Goal: Use online tool/utility: Utilize a website feature to perform a specific function

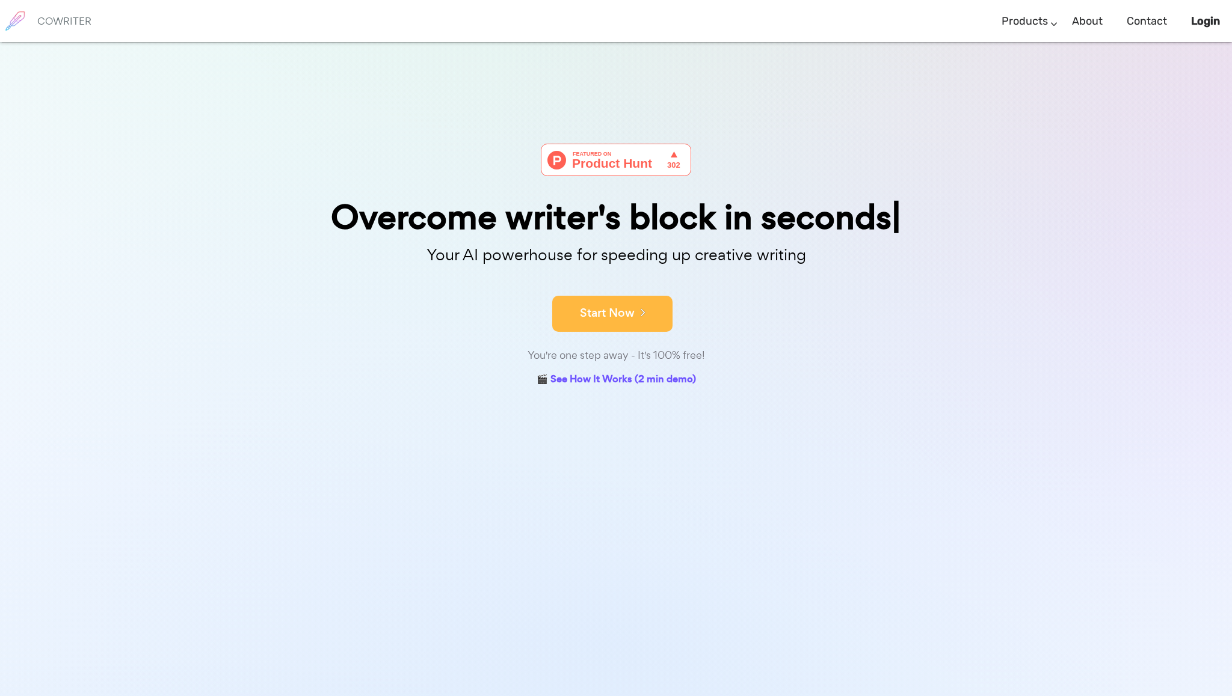
click at [619, 316] on button "Start Now" at bounding box center [612, 314] width 120 height 36
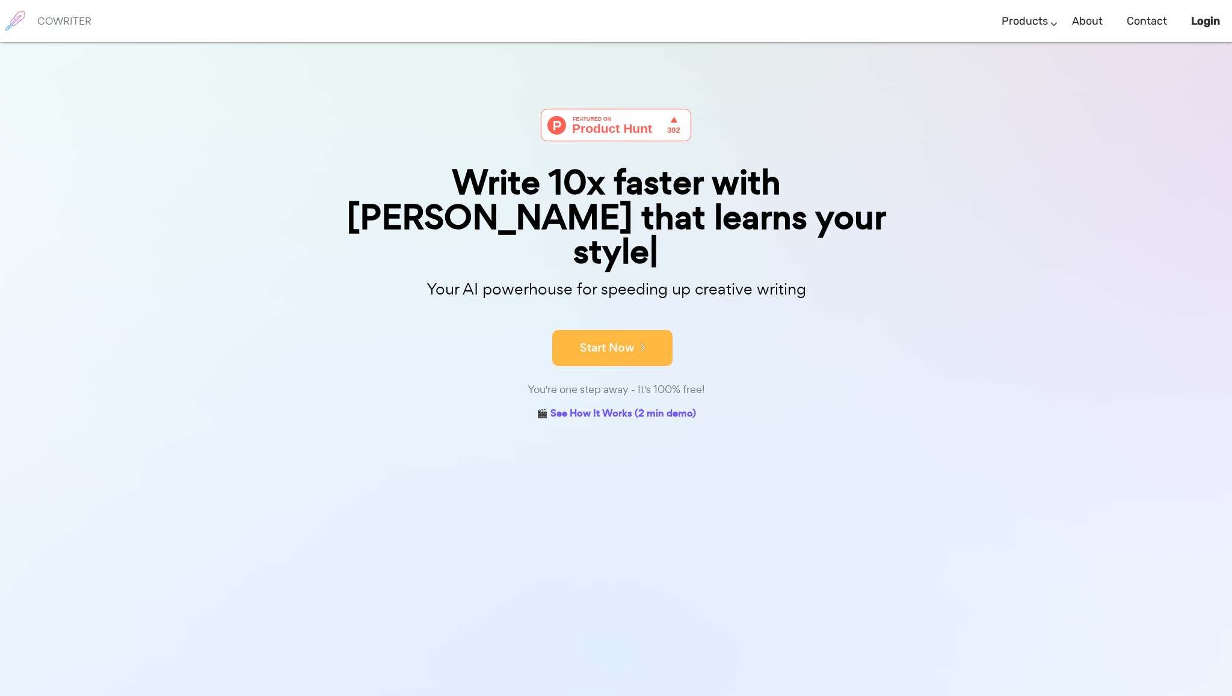
click at [604, 330] on button "Start Now" at bounding box center [612, 348] width 120 height 36
click at [601, 330] on button "Start Now" at bounding box center [612, 348] width 120 height 36
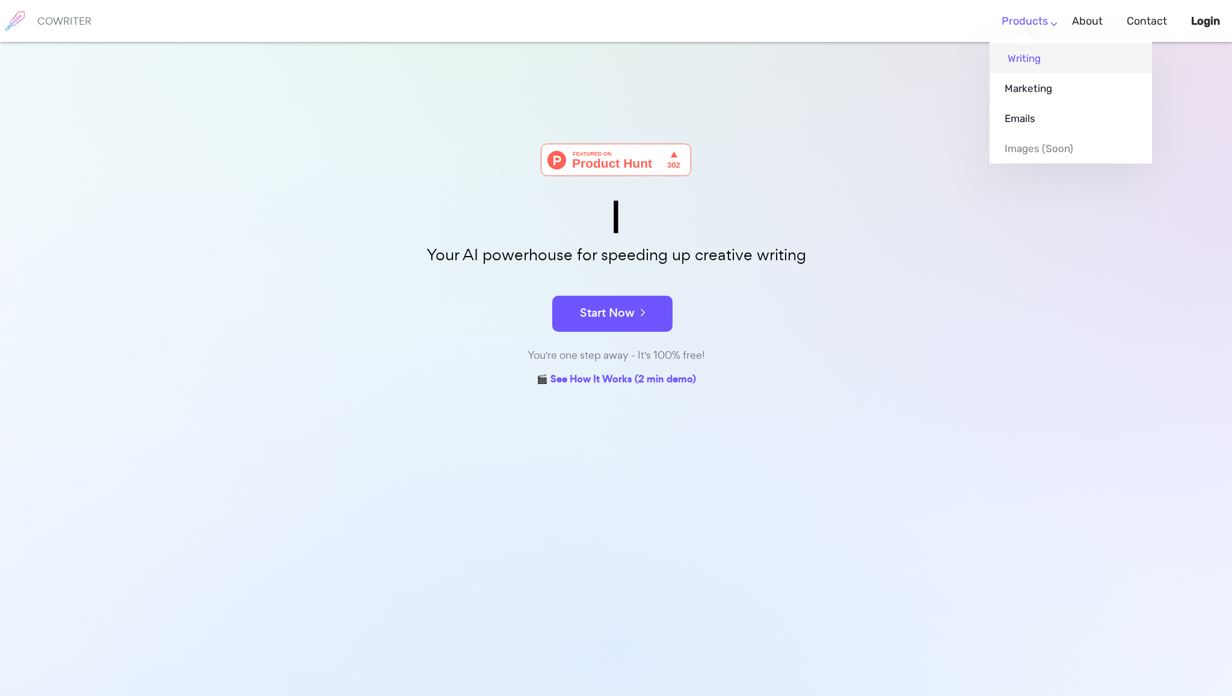
click at [1024, 51] on link "Writing" at bounding box center [1070, 58] width 162 height 30
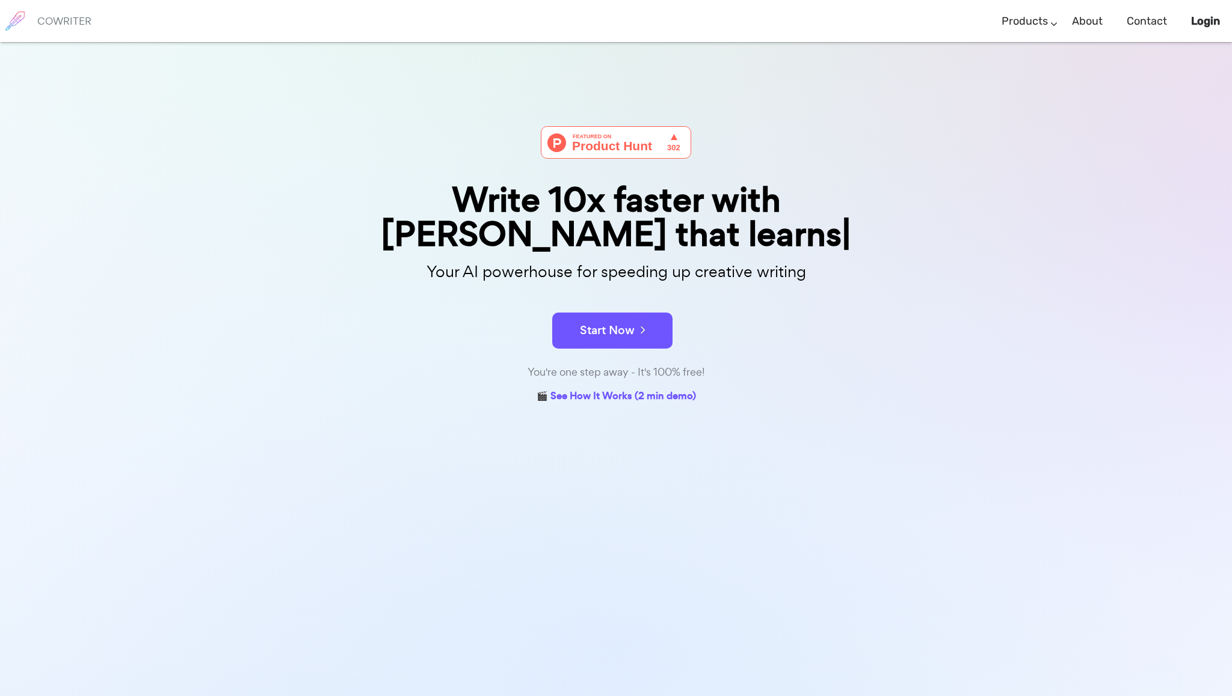
click at [1021, 174] on div "Write 10x faster with AI that learns Your AI powerhouse for speeding up creativ…" at bounding box center [616, 390] width 1232 height 696
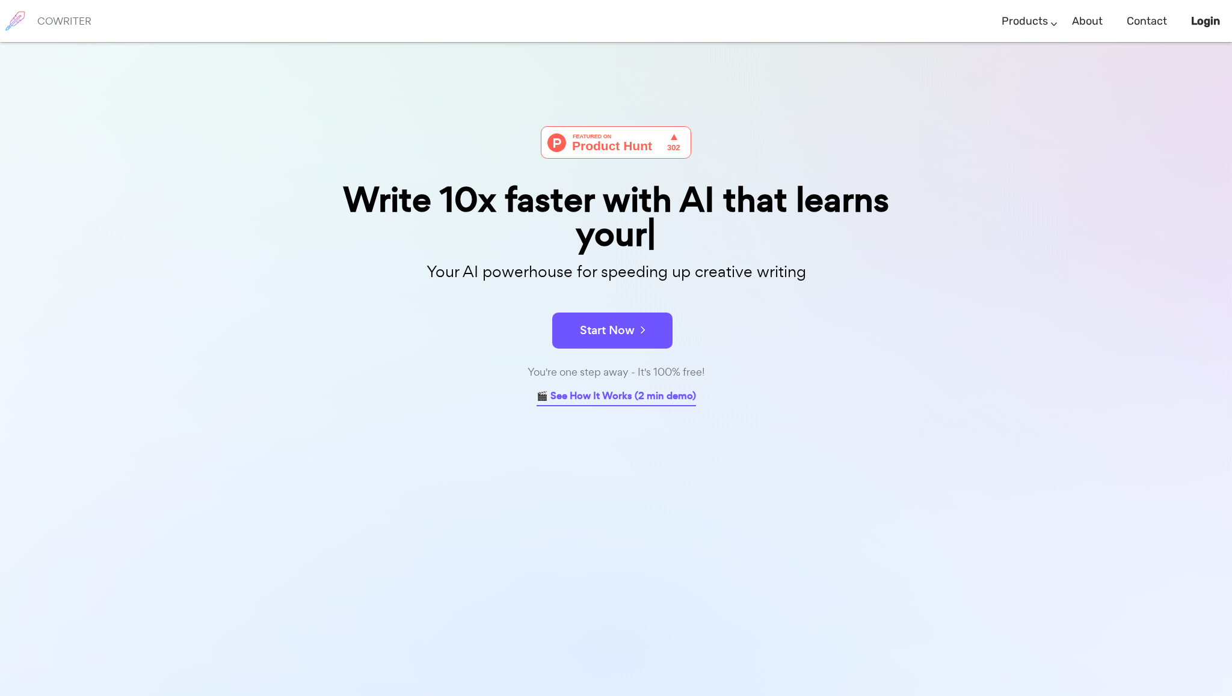
click at [673, 395] on div "Write 10x faster with AI that learns your Your AI powerhouse for speeding up cr…" at bounding box center [616, 390] width 1232 height 696
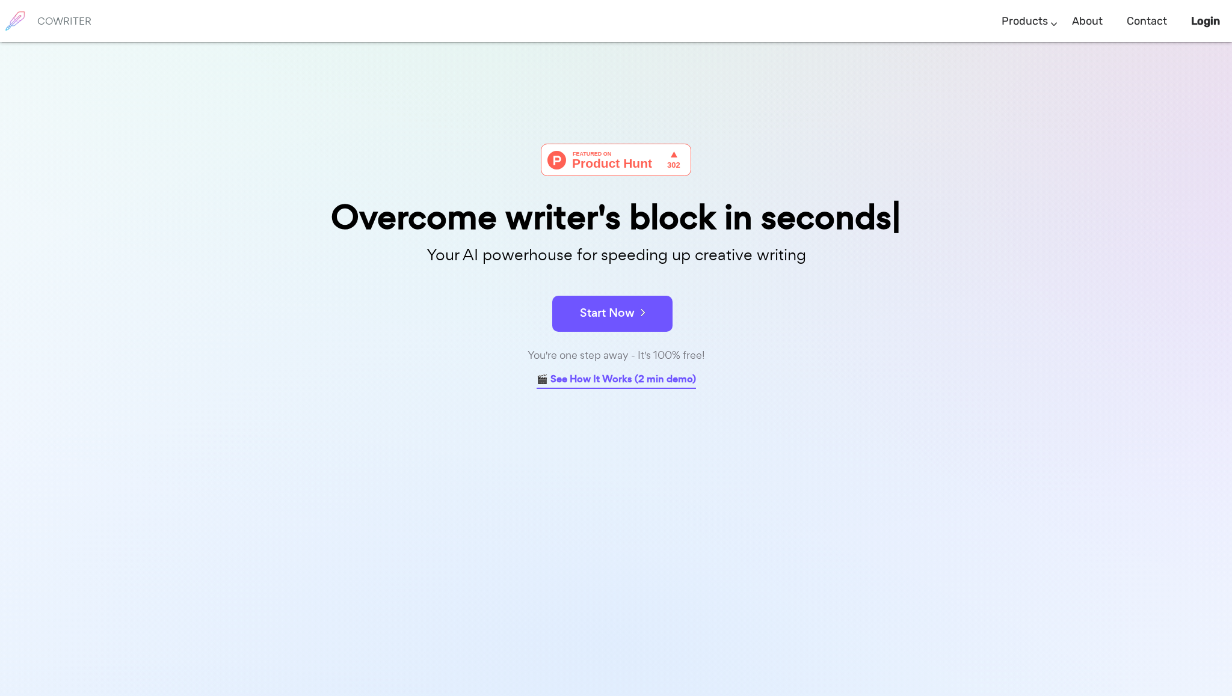
click at [607, 379] on link "🎬 See How It Works (2 min demo)" at bounding box center [615, 380] width 159 height 19
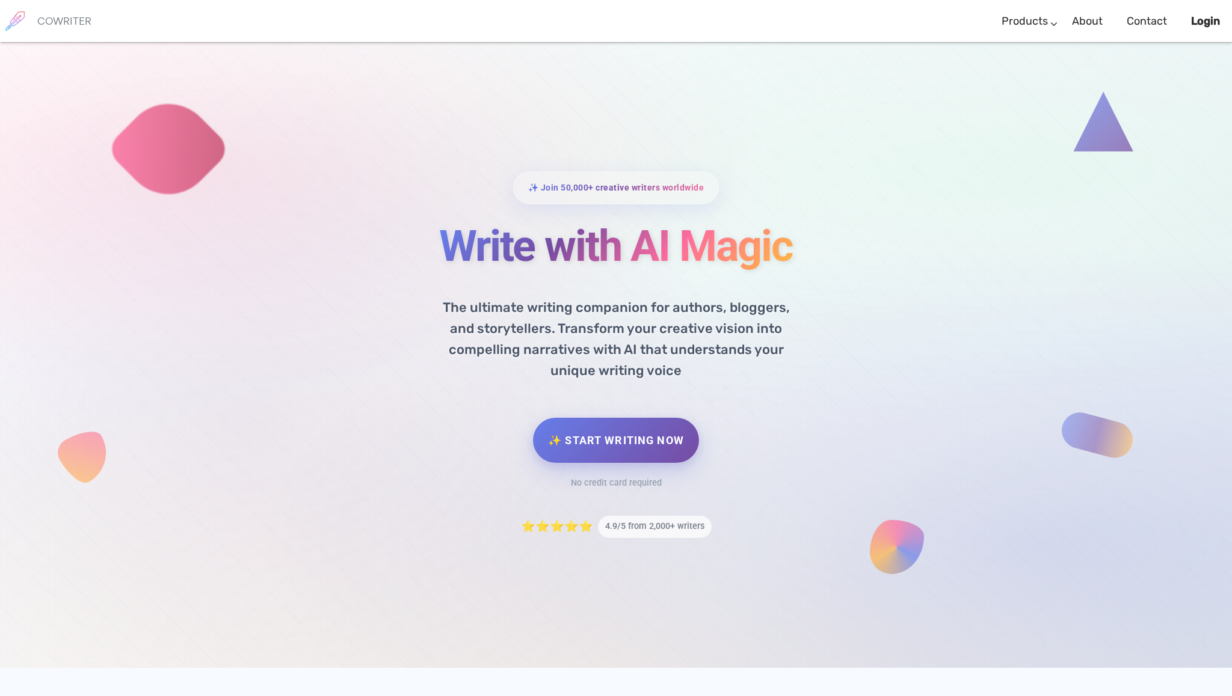
scroll to position [669, 0]
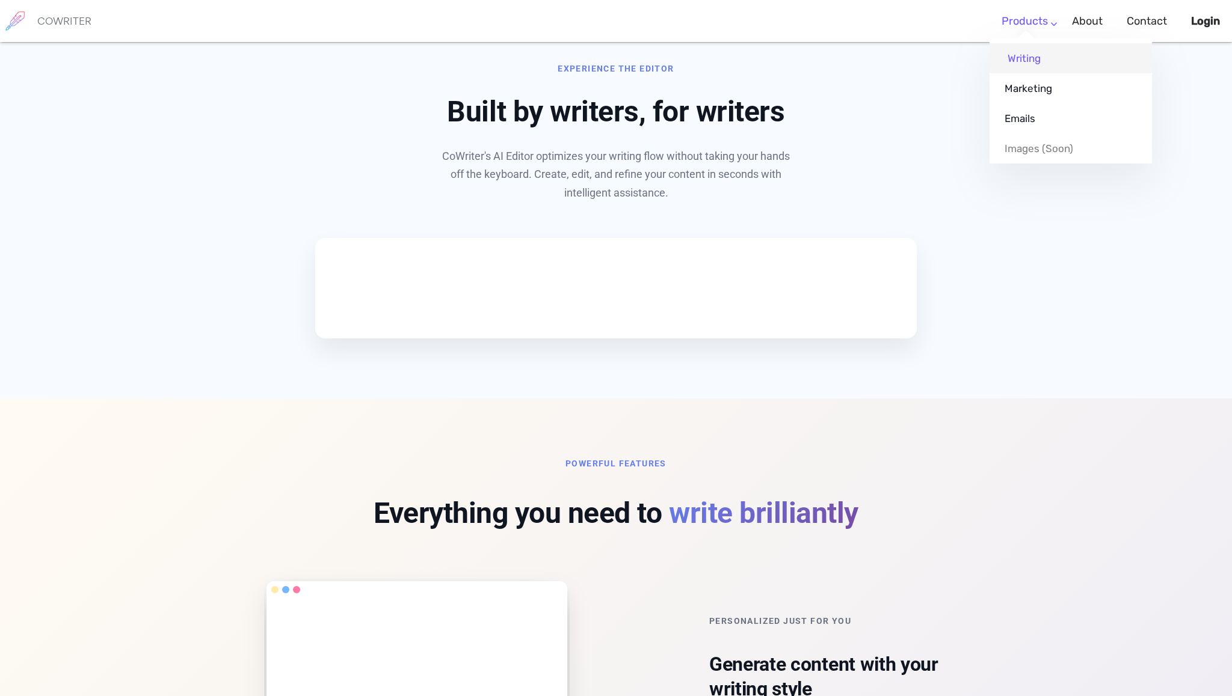
click at [1024, 54] on link "Writing" at bounding box center [1070, 58] width 162 height 30
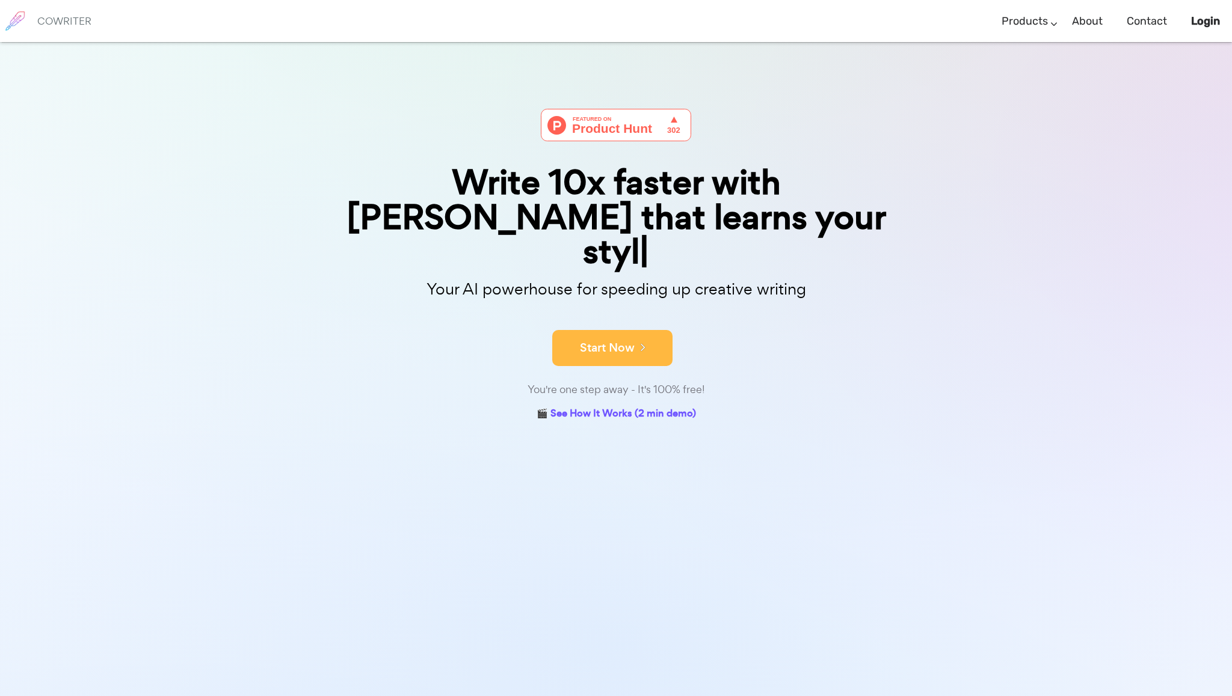
click at [642, 340] on icon at bounding box center [639, 346] width 11 height 13
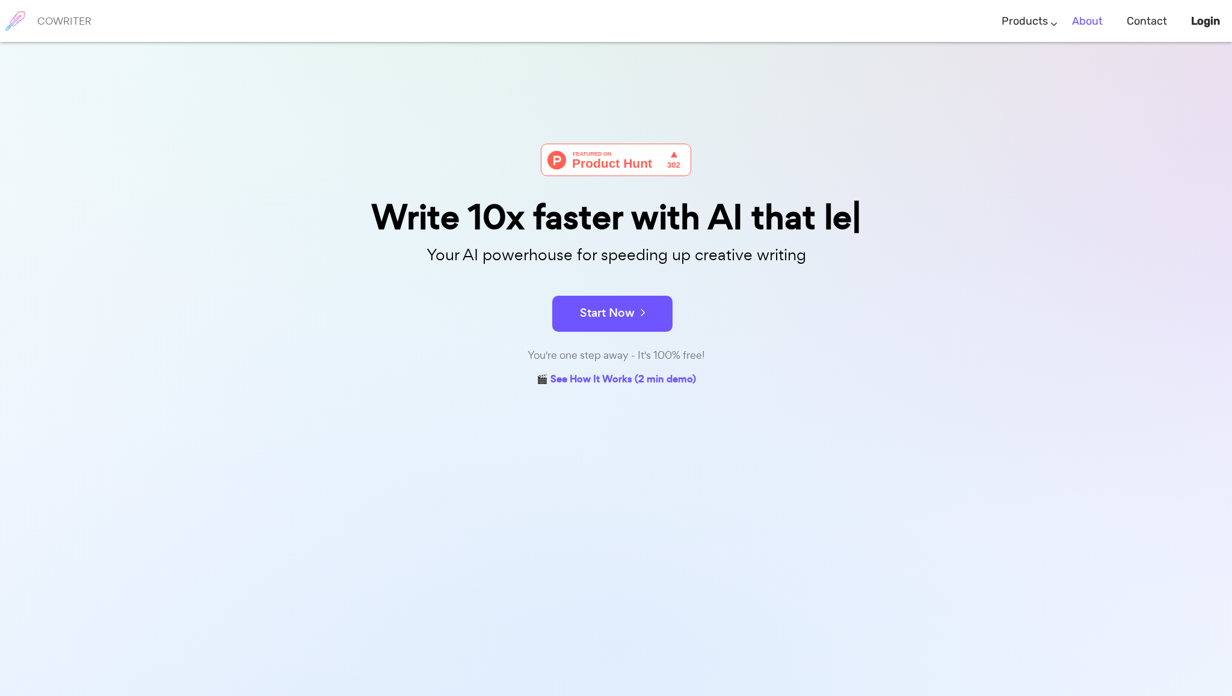
click at [1085, 19] on link "About" at bounding box center [1087, 21] width 31 height 35
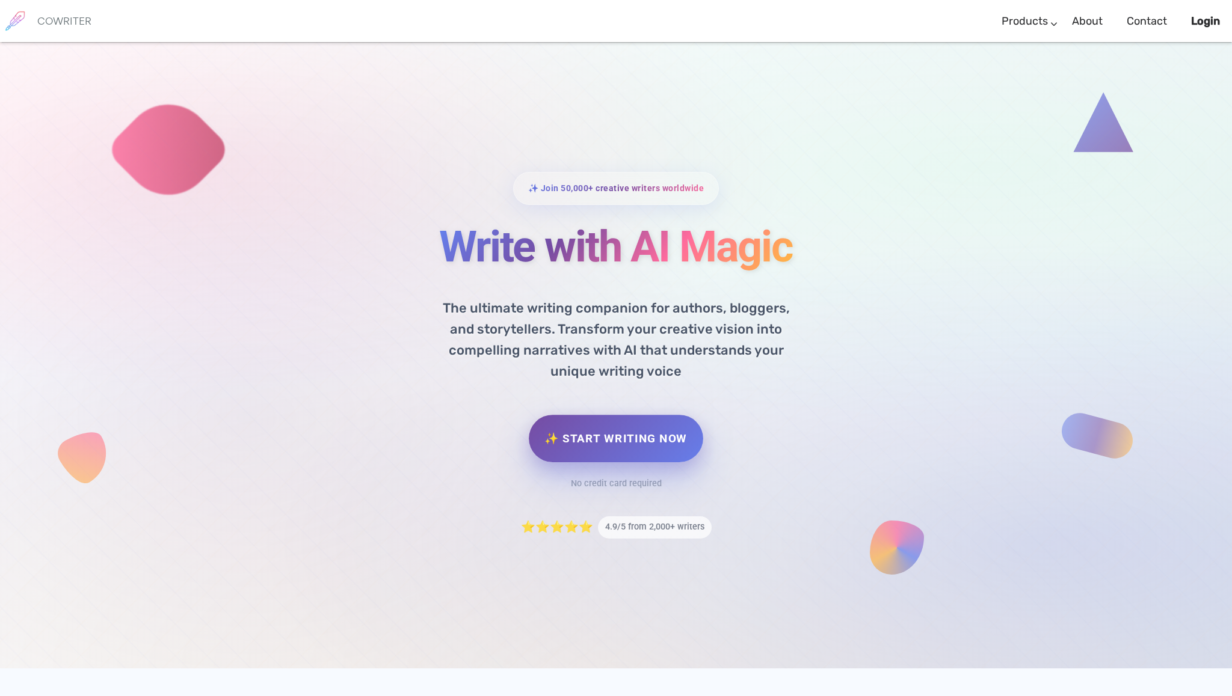
click at [651, 442] on link "✨ Start Writing Now" at bounding box center [616, 439] width 174 height 48
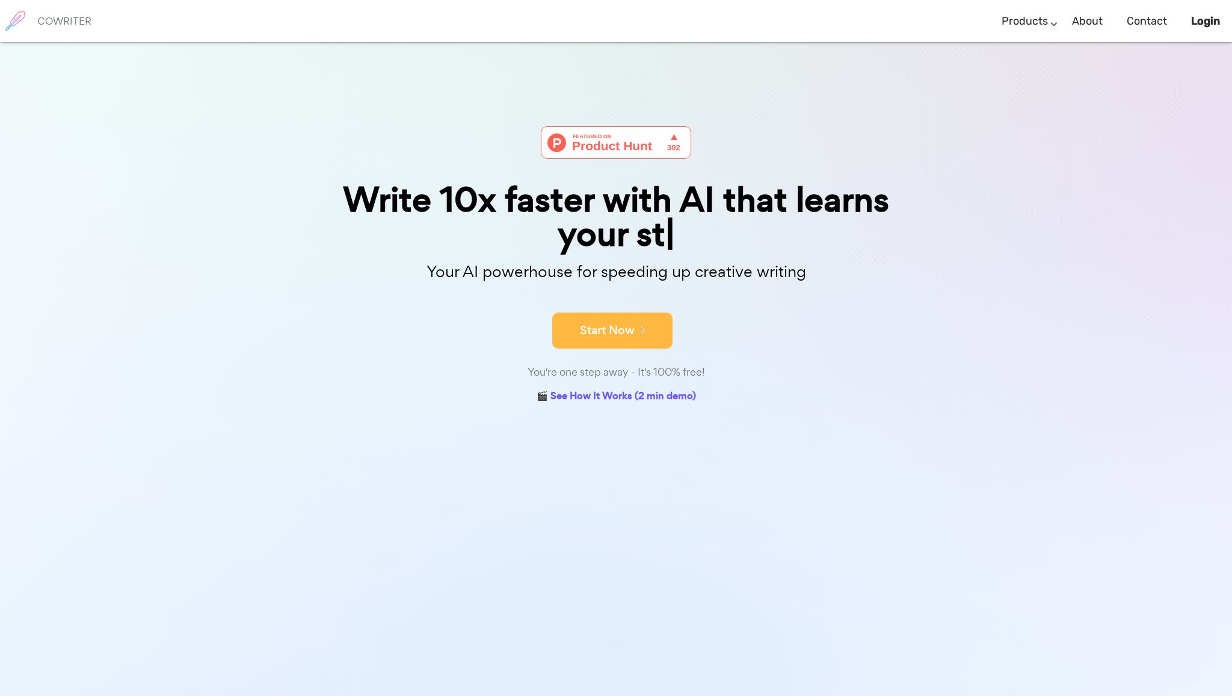
click at [636, 318] on button "Start Now" at bounding box center [612, 331] width 120 height 36
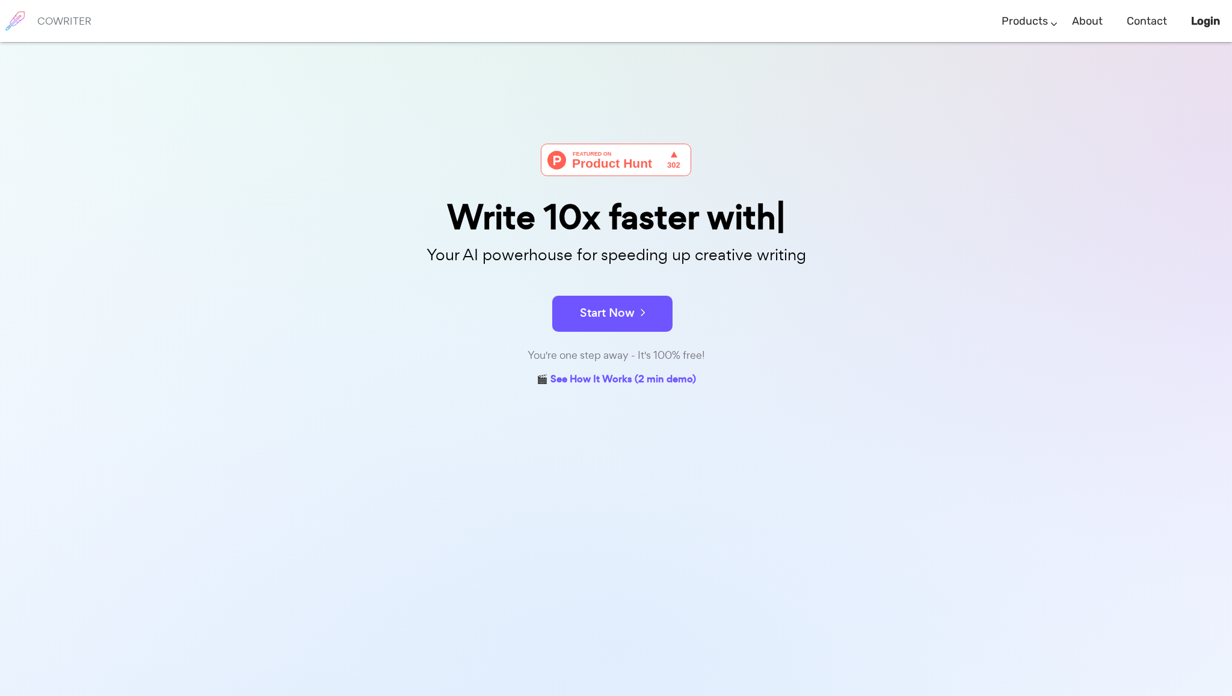
click at [636, 318] on icon at bounding box center [639, 312] width 11 height 13
click at [639, 226] on div "Write 10x faster with AI" at bounding box center [615, 217] width 601 height 34
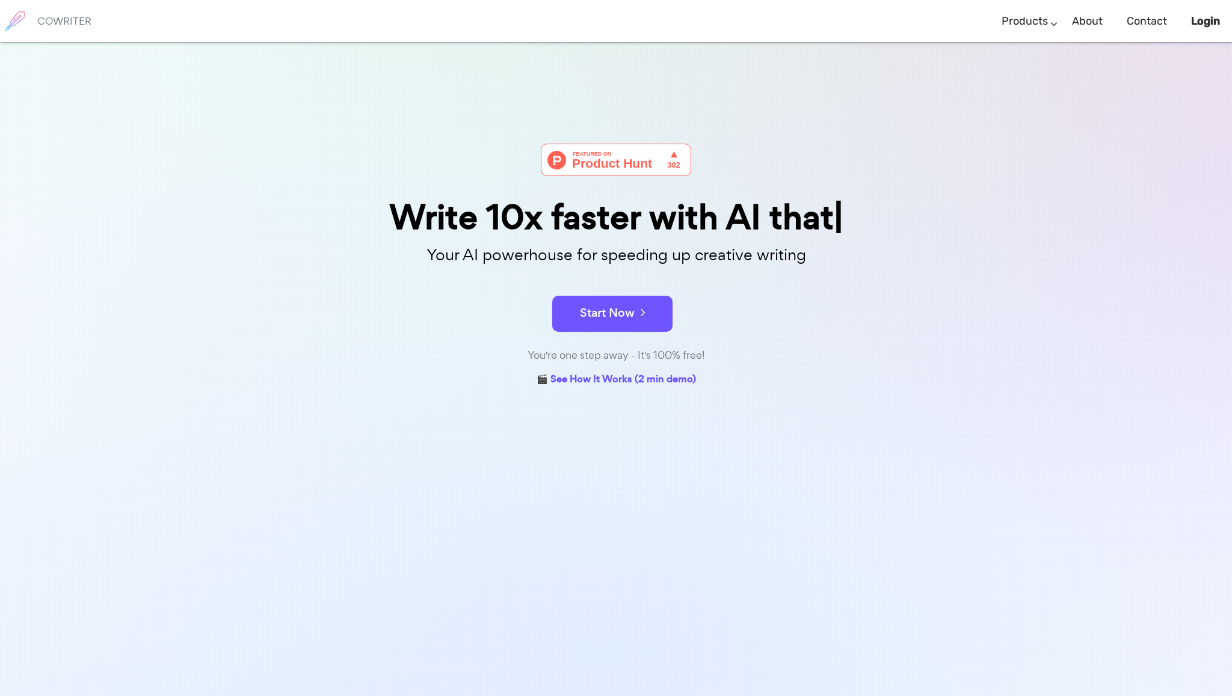
click at [639, 226] on div "Write 10x faster with AI that" at bounding box center [615, 217] width 601 height 34
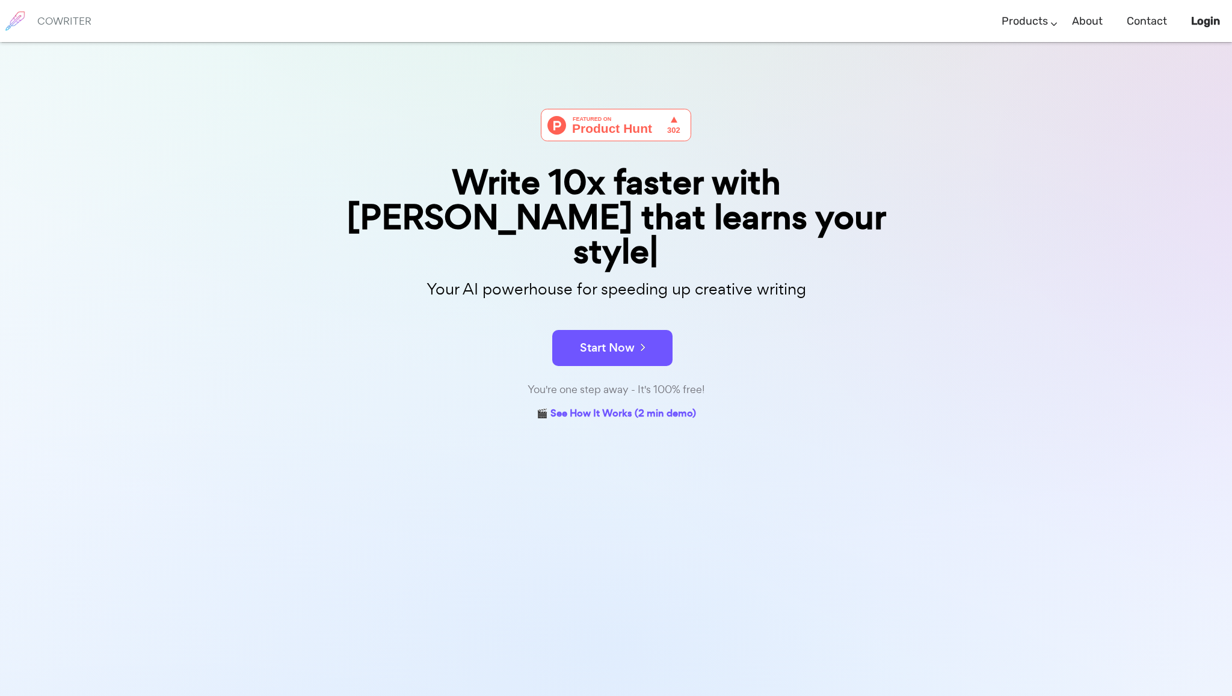
scroll to position [42, 0]
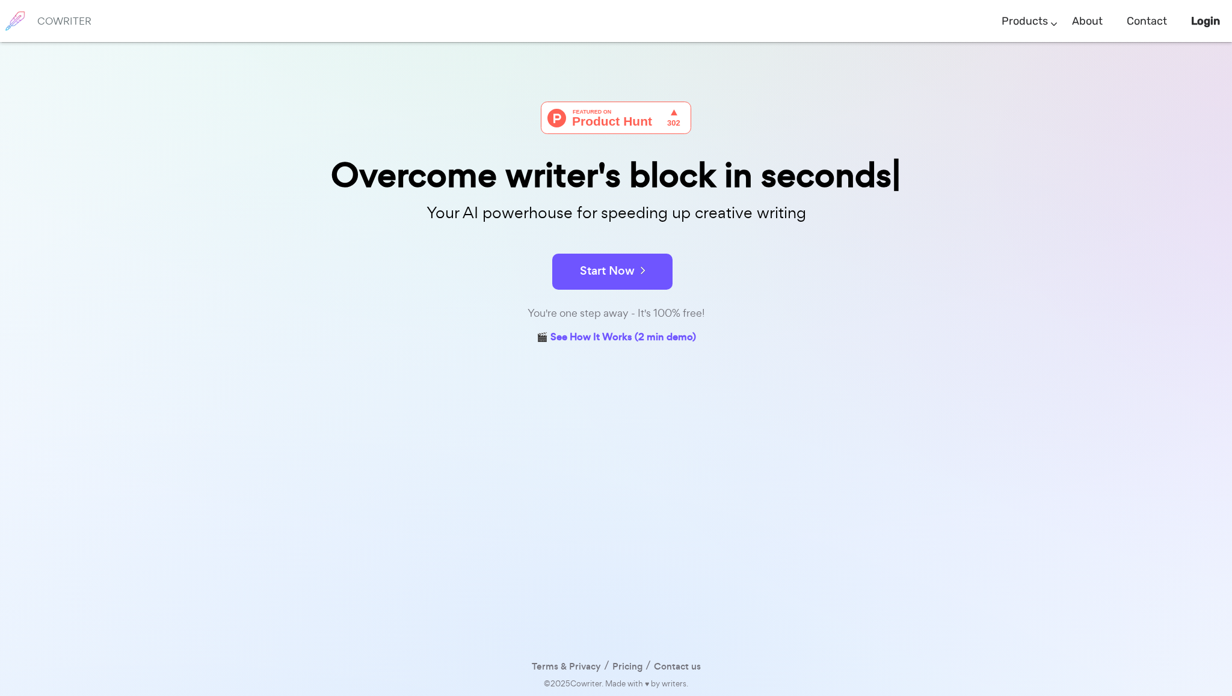
click at [61, 22] on h6 "COWRITER" at bounding box center [64, 21] width 54 height 11
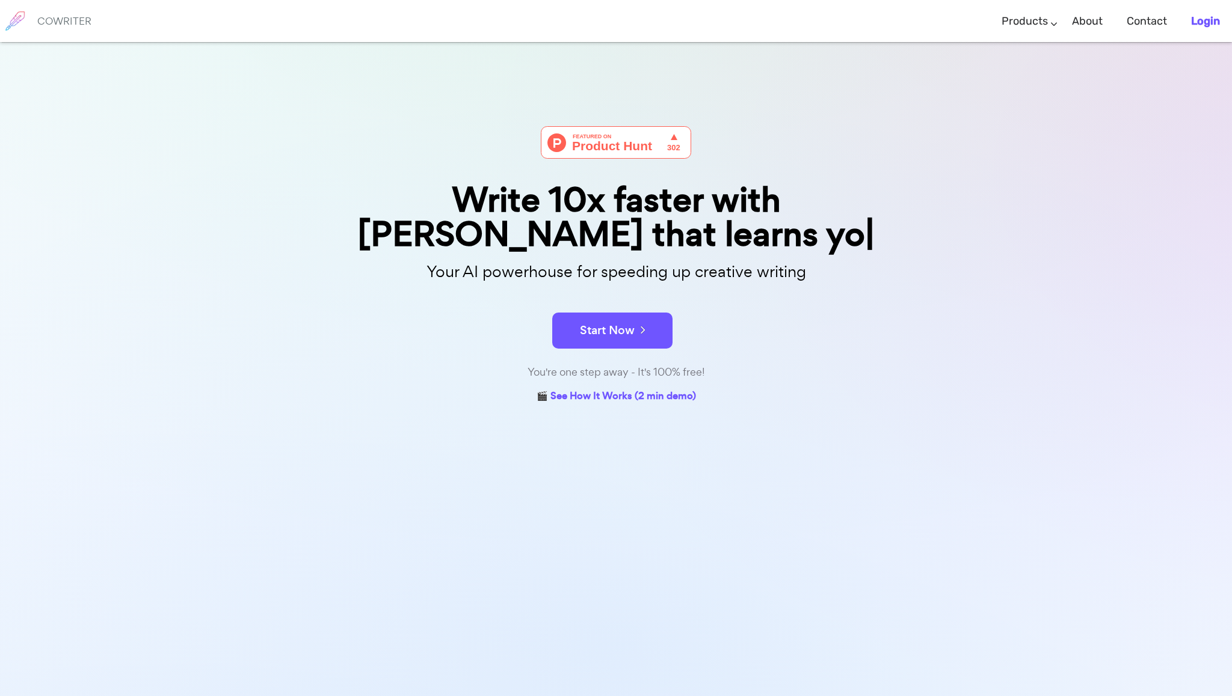
click at [1200, 18] on b "Login" at bounding box center [1205, 20] width 29 height 13
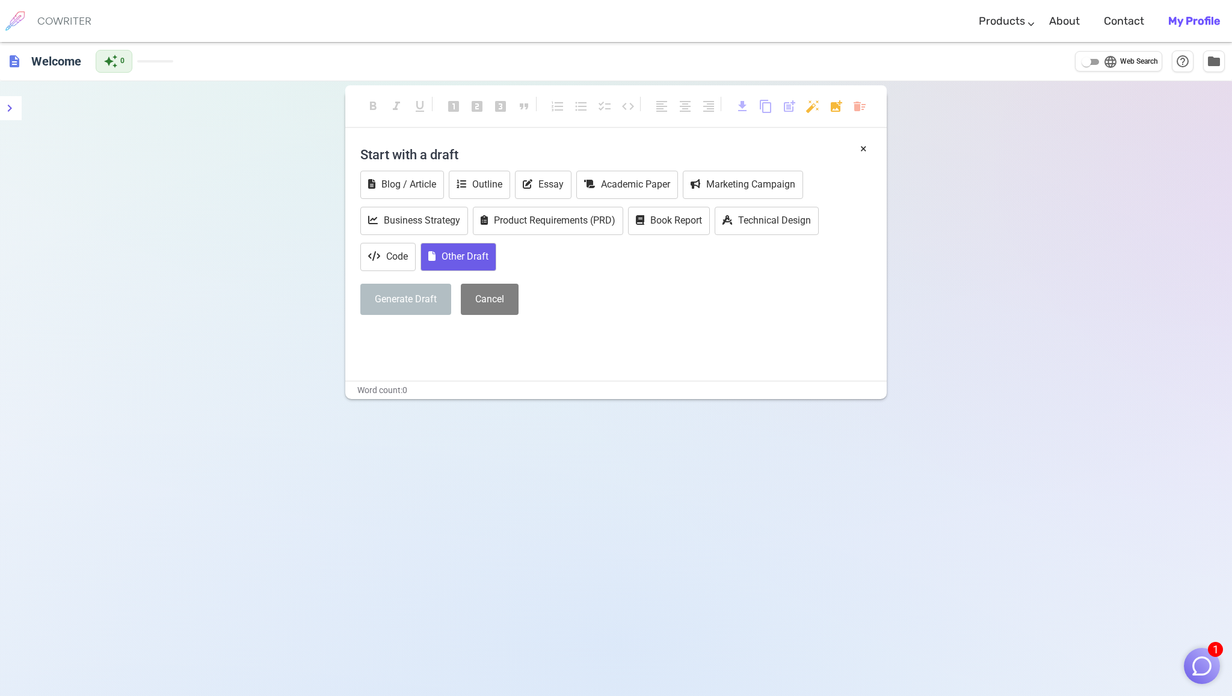
click at [482, 253] on button "Other Draft" at bounding box center [458, 257] width 76 height 28
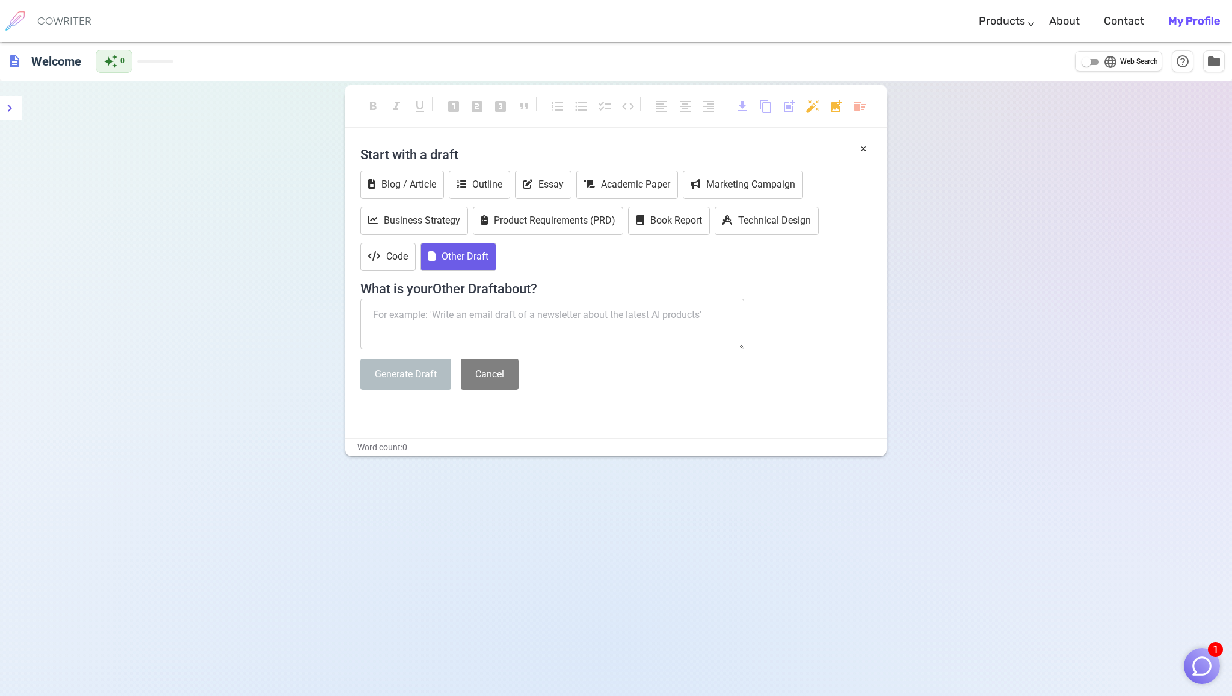
click at [455, 321] on textarea at bounding box center [552, 324] width 384 height 51
type textarea "An accidental, adventure to a haunted house."
click at [438, 377] on button "Generate Draft" at bounding box center [405, 375] width 91 height 32
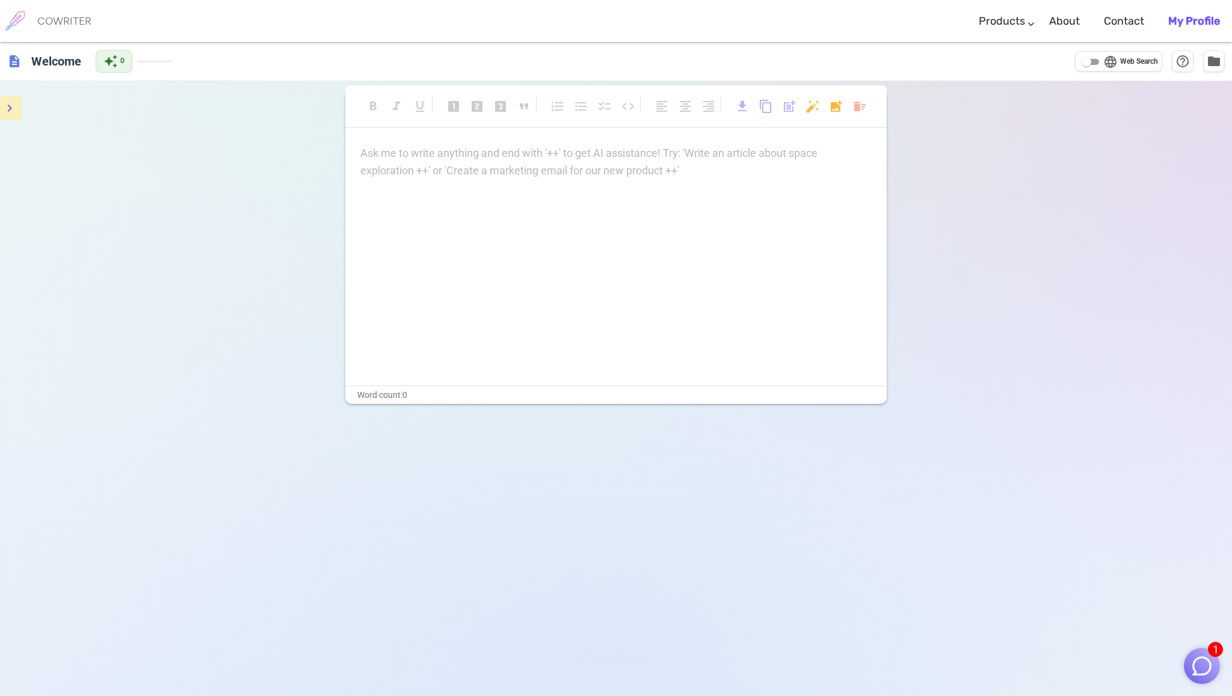
click at [4, 110] on icon "menu" at bounding box center [9, 108] width 14 height 14
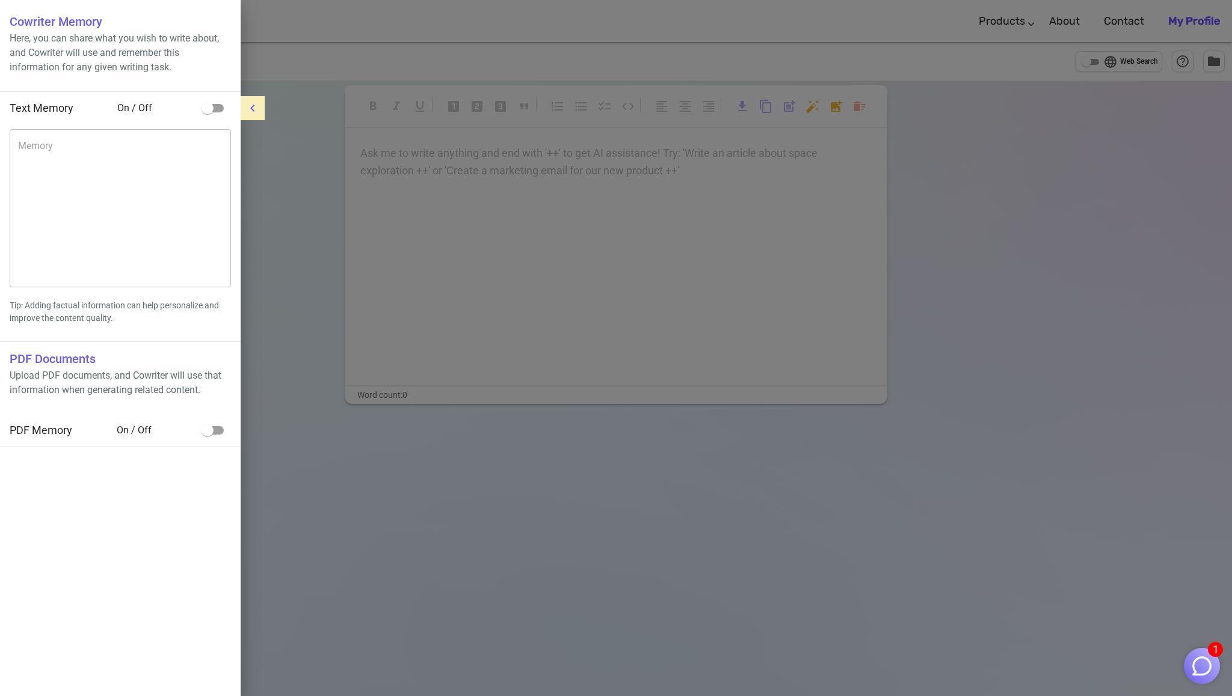
click at [212, 108] on input "checkbox" at bounding box center [207, 108] width 69 height 23
checkbox input "true"
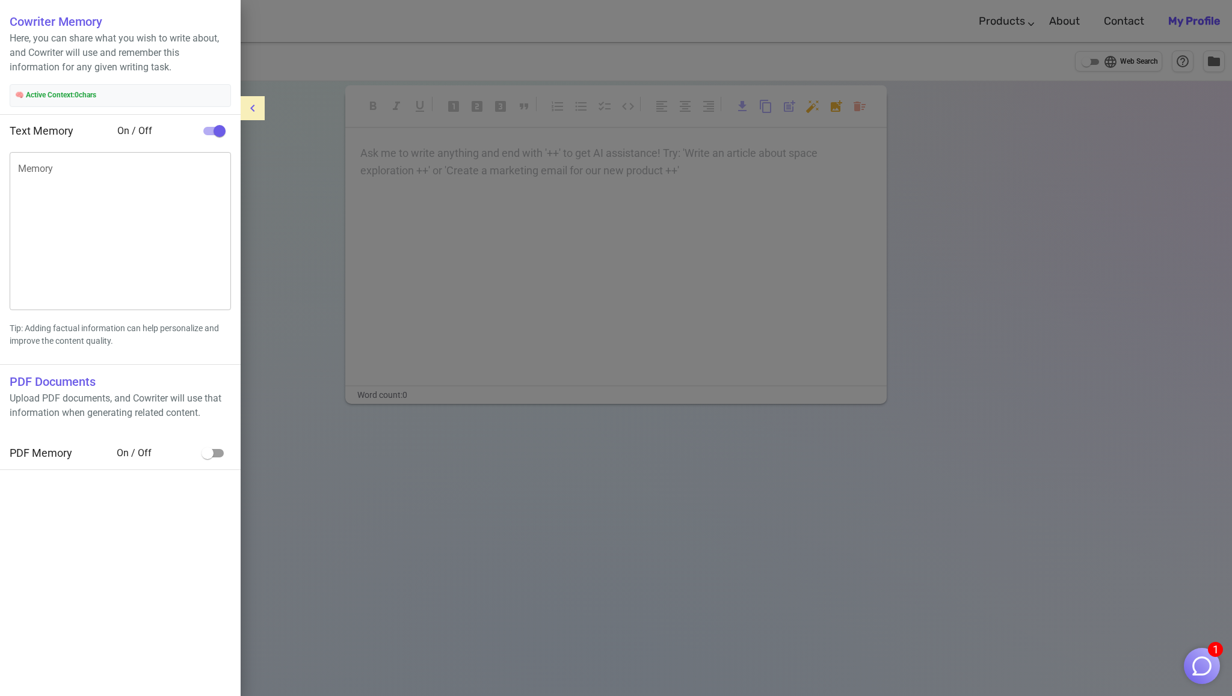
click at [256, 108] on icon "menu" at bounding box center [252, 108] width 14 height 14
